Goal: Information Seeking & Learning: Learn about a topic

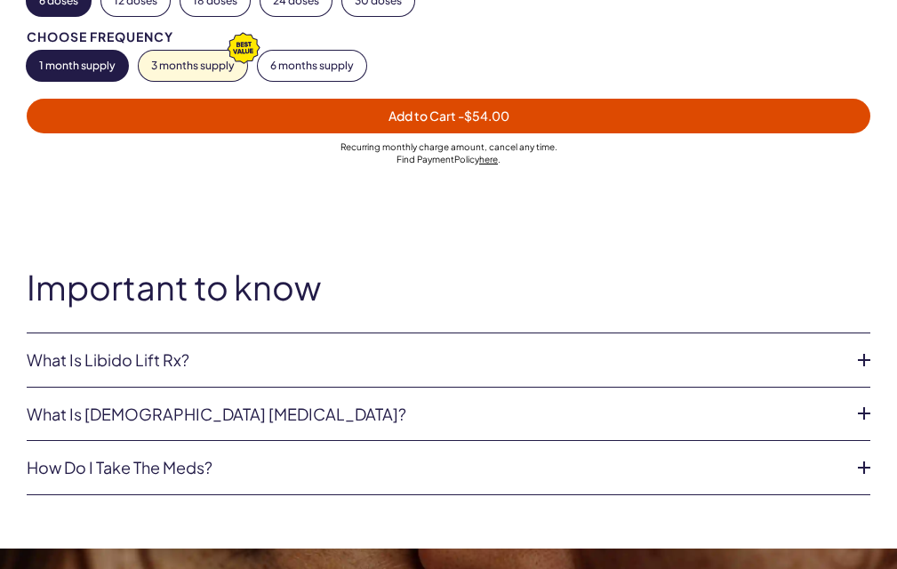
scroll to position [1238, 0]
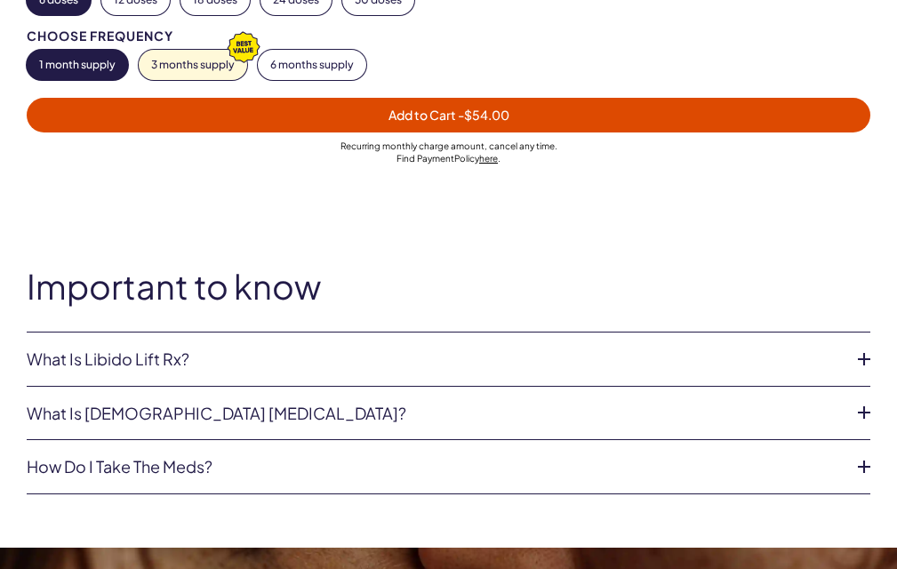
click at [580, 350] on link "What is Libido Lift Rx?" at bounding box center [434, 359] width 815 height 18
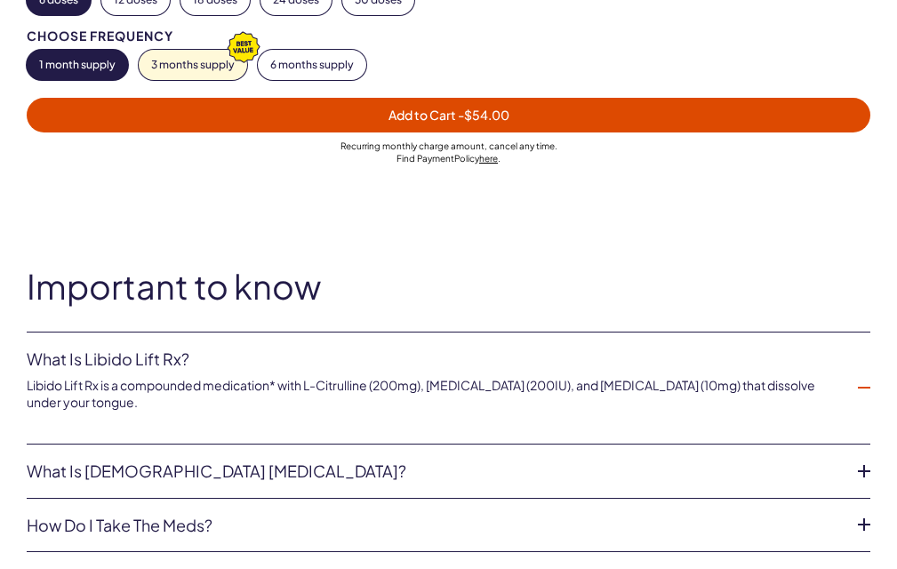
click at [588, 452] on li "What is [DEMOGRAPHIC_DATA] [MEDICAL_DATA]? According to the World Health Organi…" at bounding box center [449, 471] width 844 height 54
click at [854, 462] on icon at bounding box center [864, 471] width 27 height 27
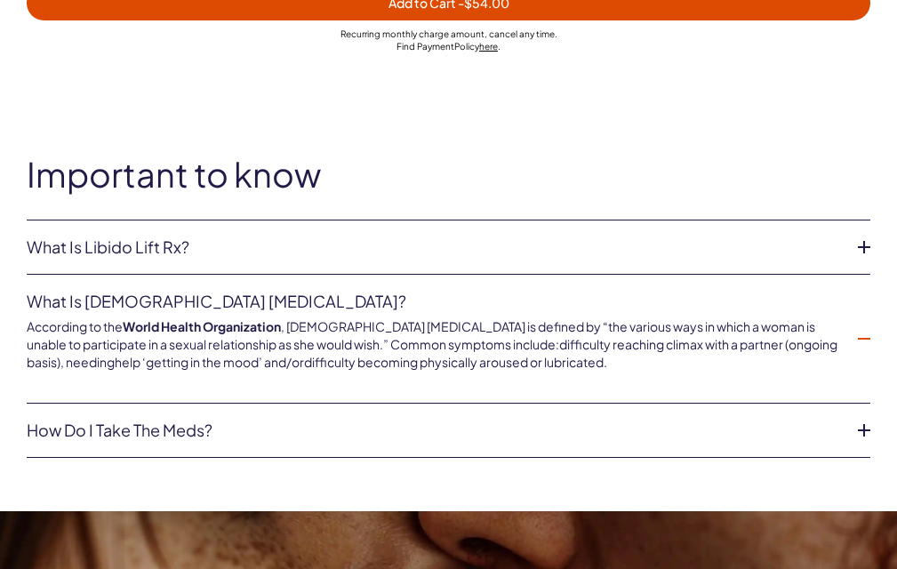
scroll to position [1351, 0]
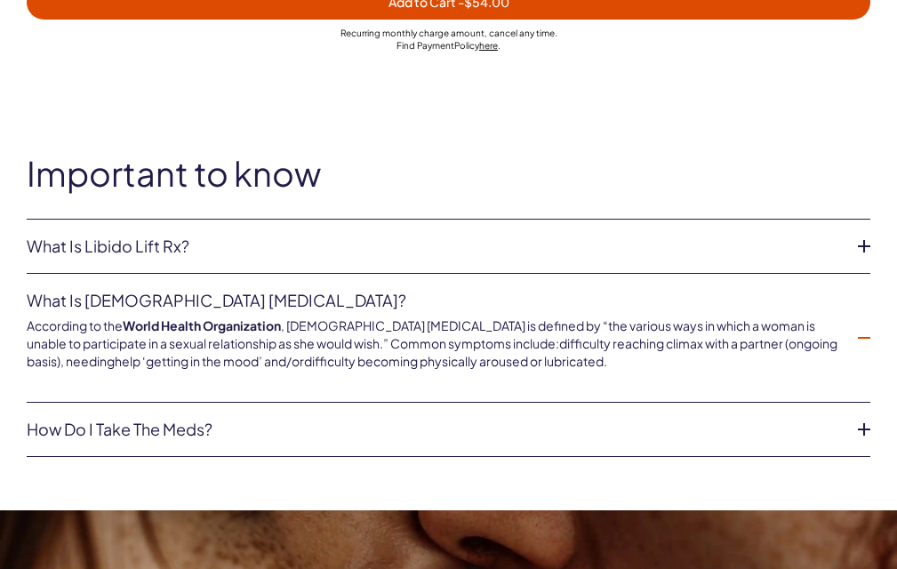
click at [859, 420] on icon at bounding box center [864, 429] width 27 height 27
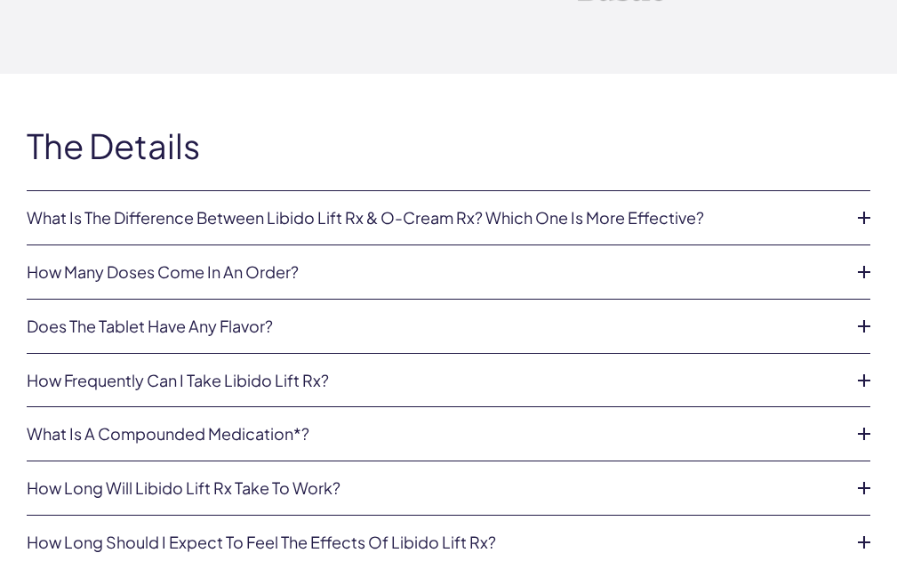
scroll to position [4747, 0]
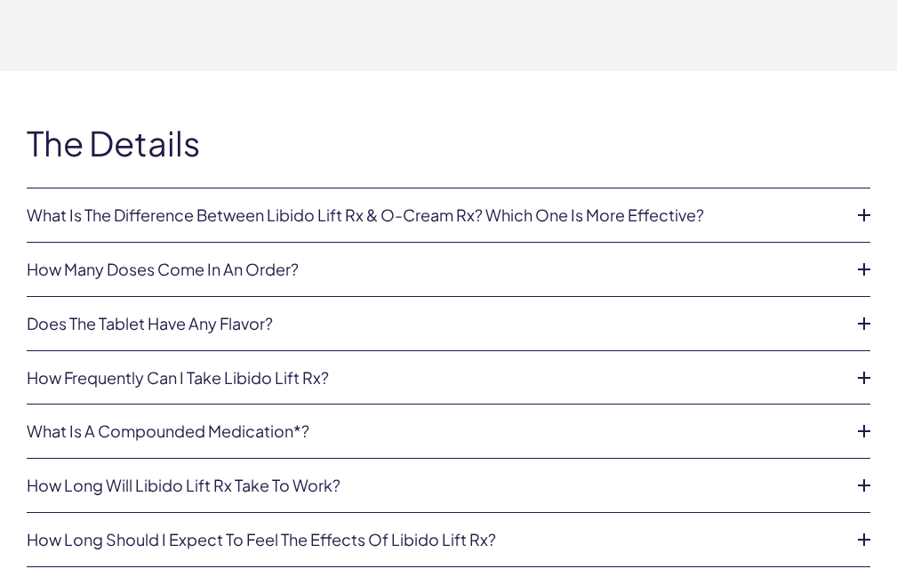
click at [862, 202] on icon at bounding box center [864, 215] width 27 height 27
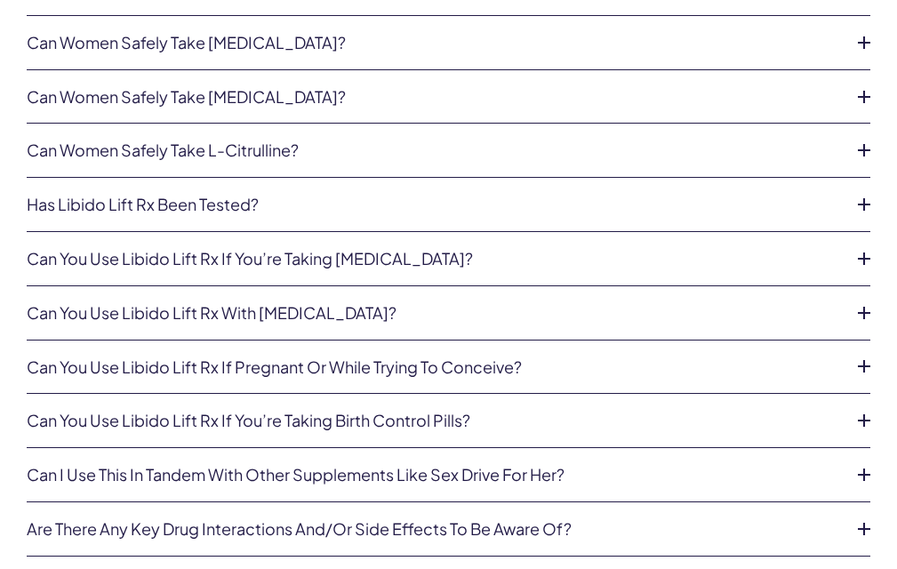
scroll to position [5618, 0]
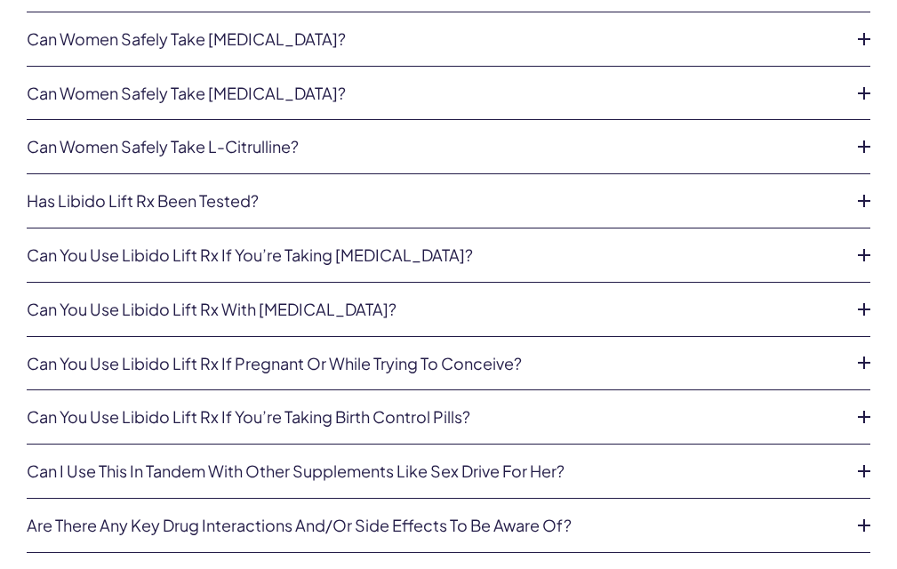
click at [867, 242] on icon at bounding box center [864, 255] width 27 height 27
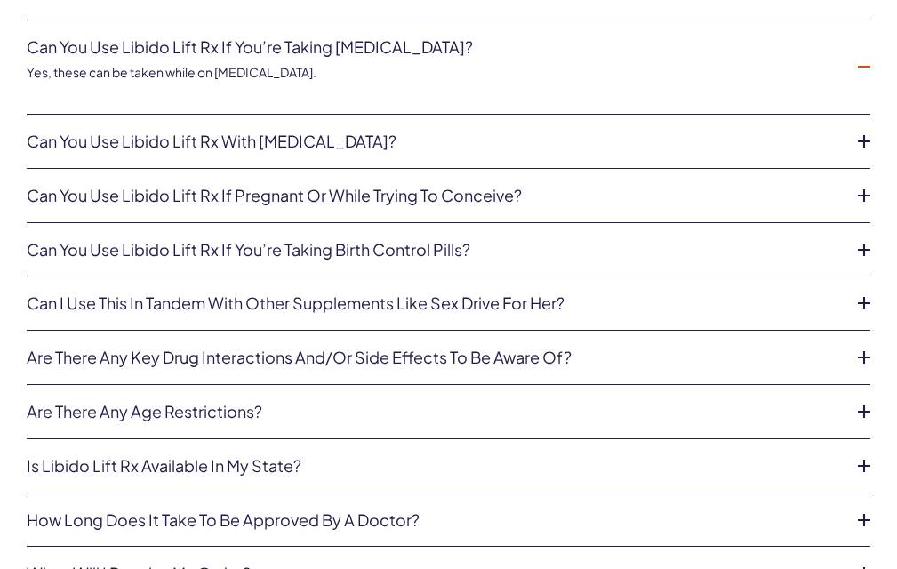
click at [860, 290] on icon at bounding box center [864, 303] width 27 height 27
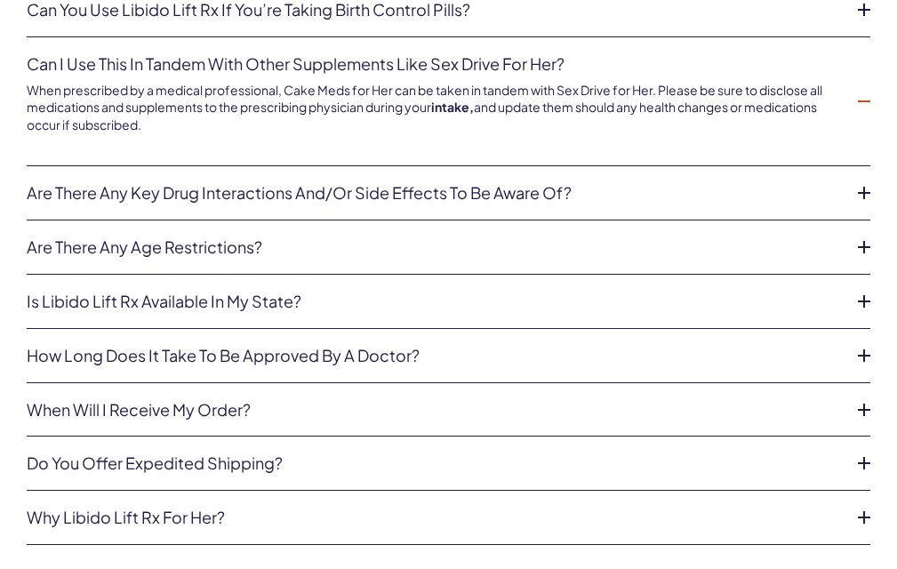
scroll to position [5823, 0]
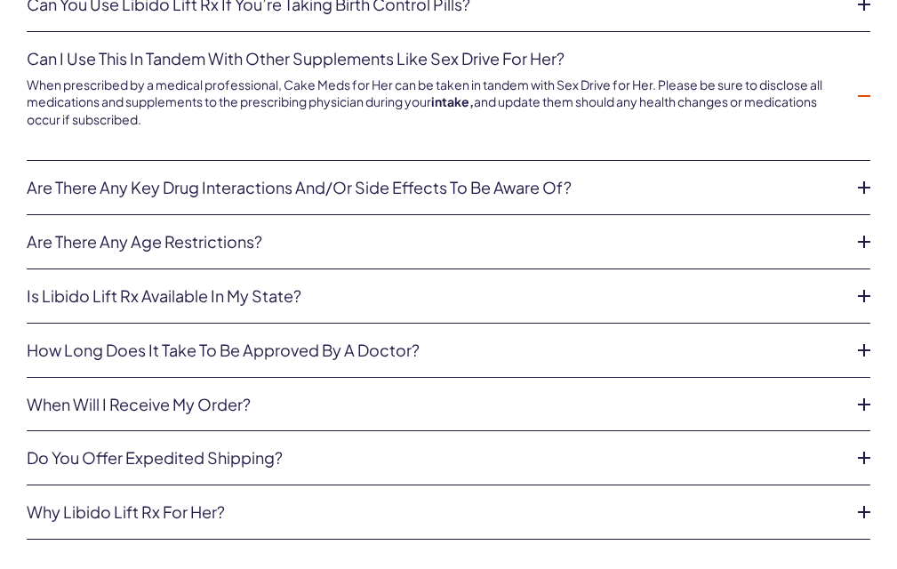
click at [868, 337] on icon at bounding box center [864, 350] width 27 height 27
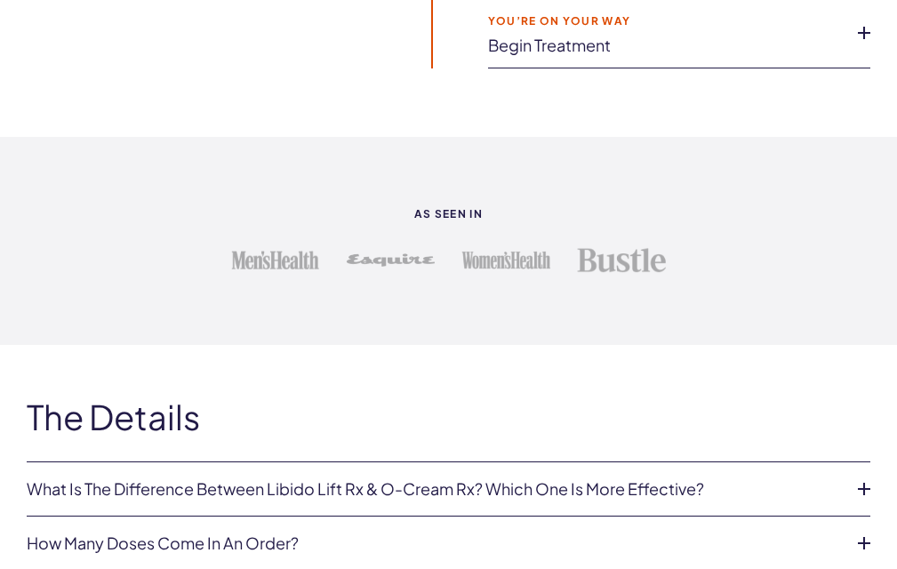
scroll to position [4403, 0]
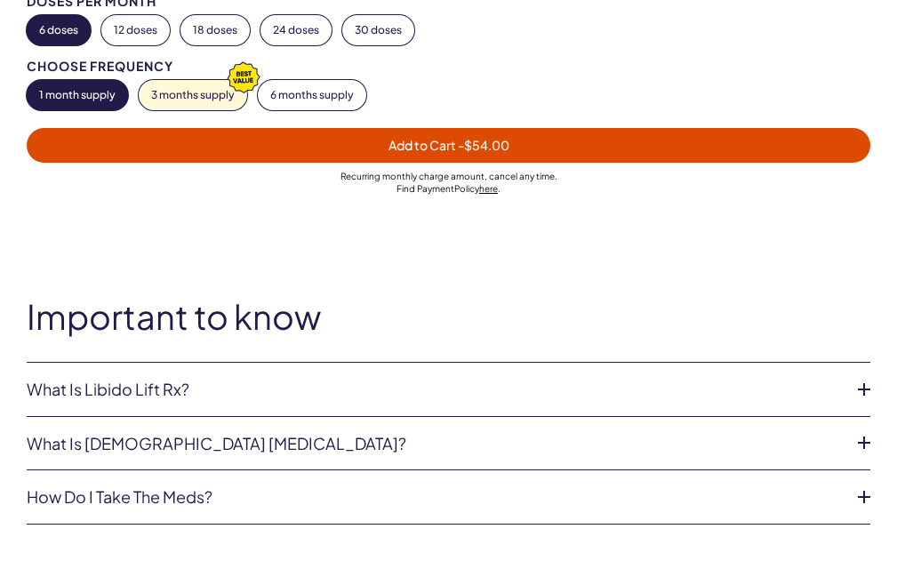
scroll to position [1212, 0]
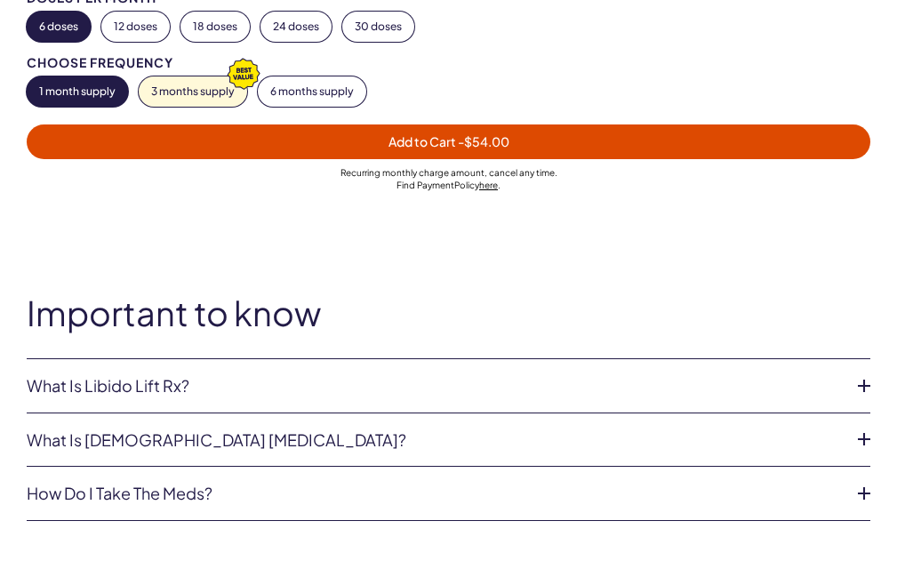
click at [319, 367] on li "What is Libido Lift Rx? Libido Lift Rx is a compounded medication* with L-Citru…" at bounding box center [449, 386] width 844 height 54
click at [319, 380] on link "What is Libido Lift Rx?" at bounding box center [434, 386] width 815 height 18
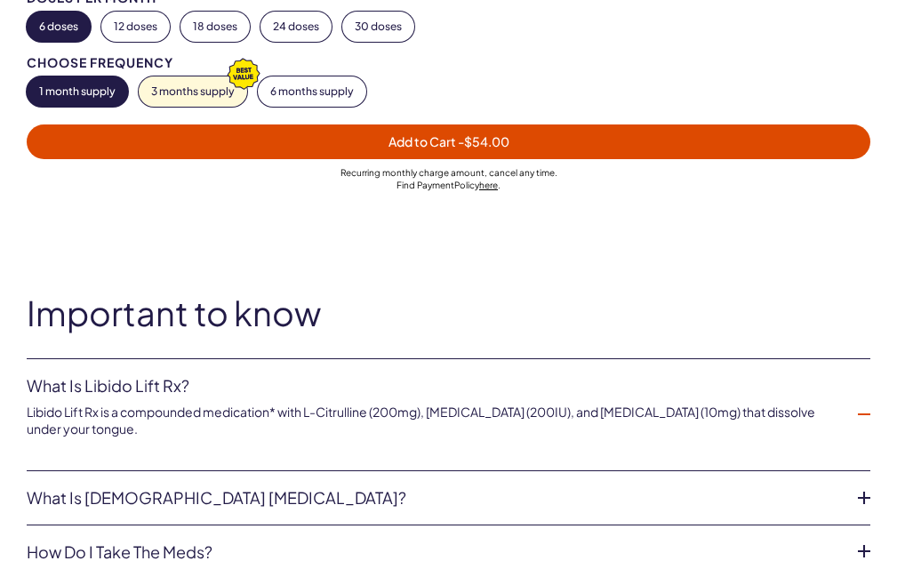
click at [320, 489] on link "What is [DEMOGRAPHIC_DATA] [MEDICAL_DATA]?" at bounding box center [434, 498] width 815 height 18
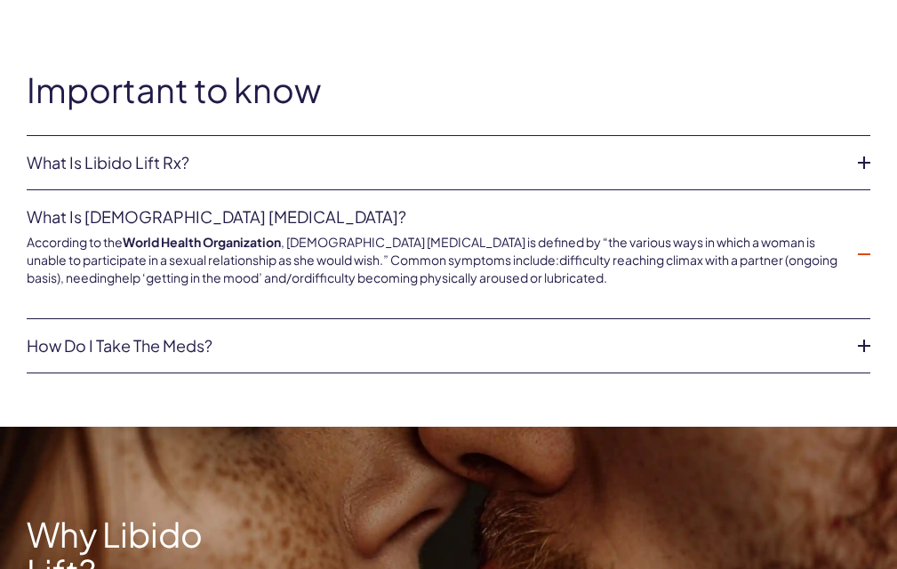
scroll to position [1436, 0]
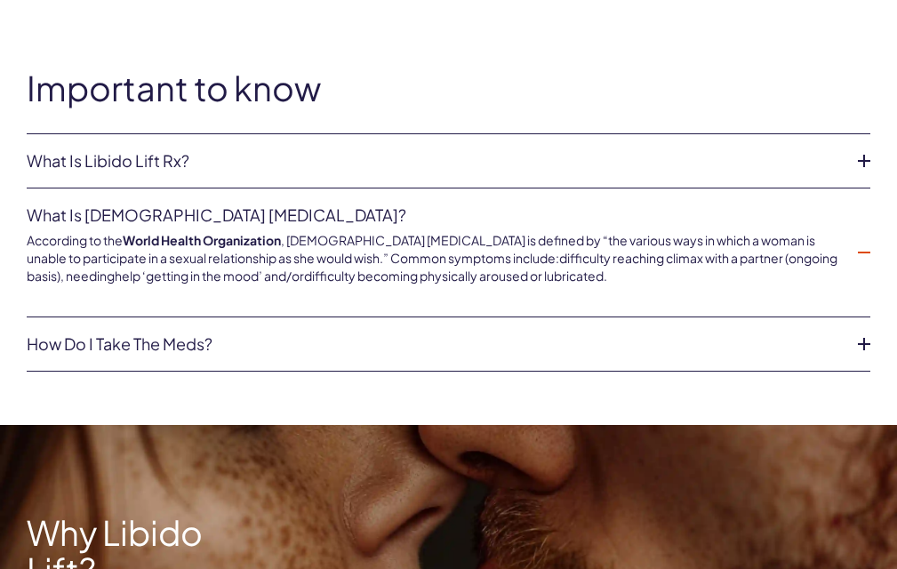
click at [302, 343] on link "How do I take the meds?" at bounding box center [434, 344] width 815 height 18
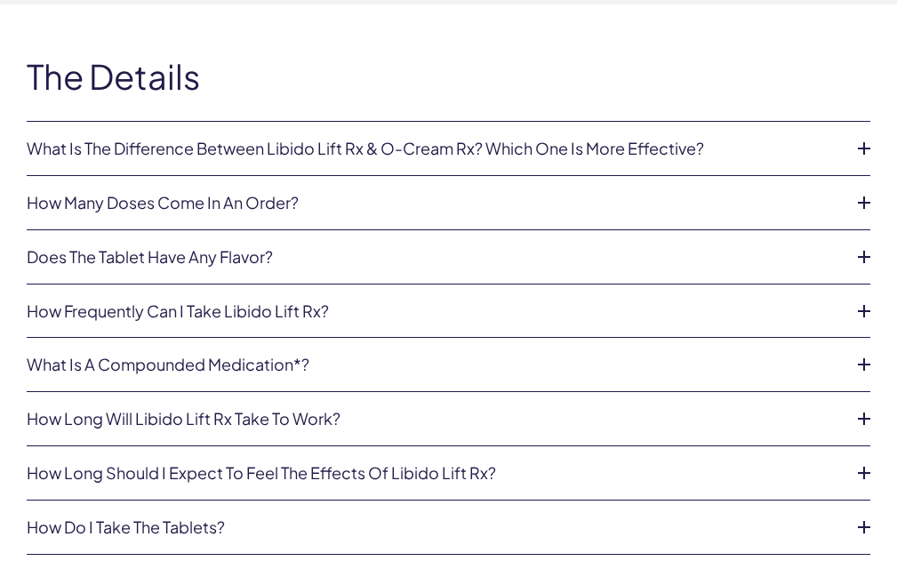
scroll to position [4815, 0]
